Goal: Find specific page/section

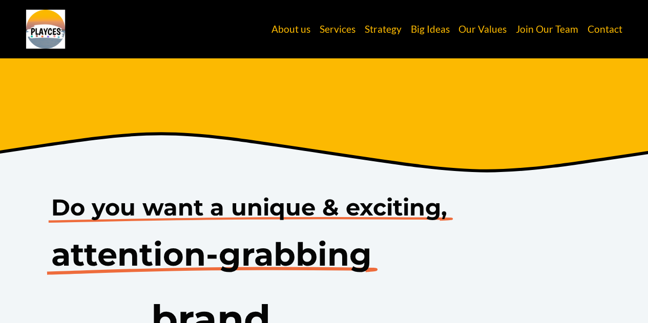
scroll to position [307, 0]
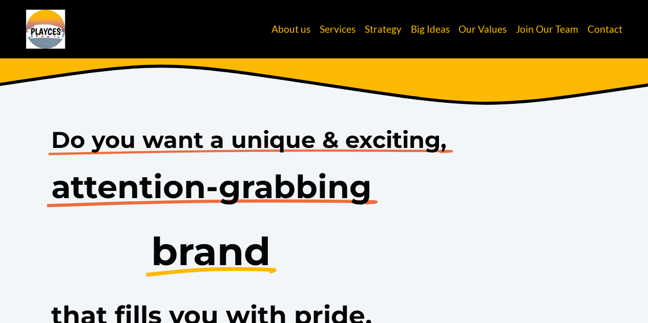
click at [601, 31] on link "Contact" at bounding box center [604, 28] width 35 height 19
click at [289, 27] on link "About us" at bounding box center [291, 28] width 39 height 19
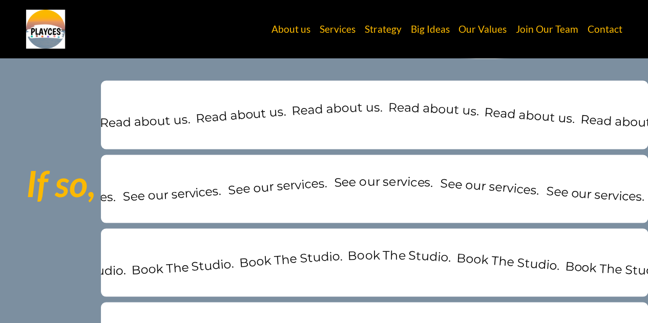
click at [552, 24] on link "Join Our Team" at bounding box center [547, 28] width 63 height 19
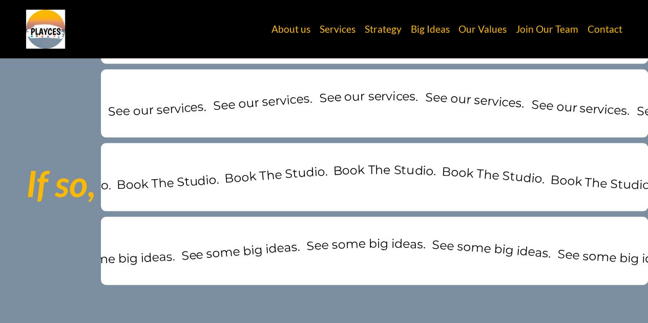
scroll to position [1008, 0]
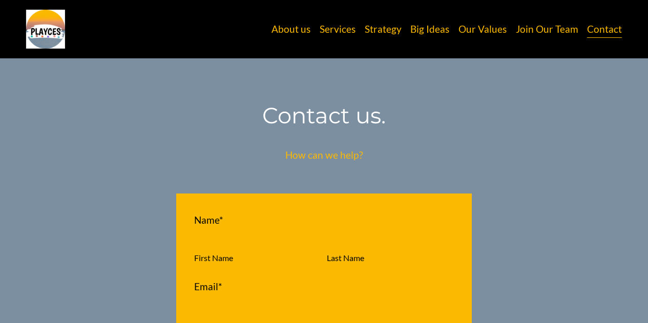
scroll to position [393, 0]
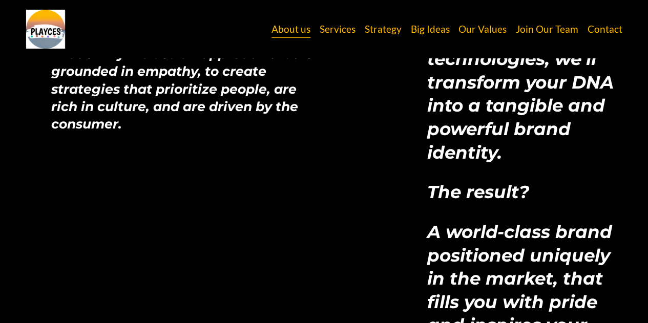
scroll to position [1942, 0]
